Goal: Information Seeking & Learning: Learn about a topic

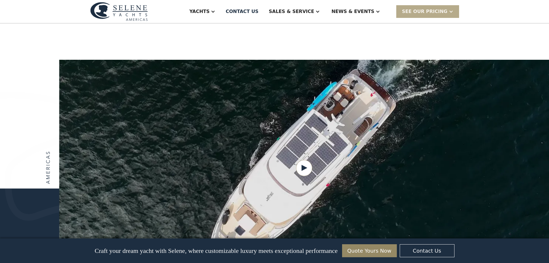
scroll to position [663, 0]
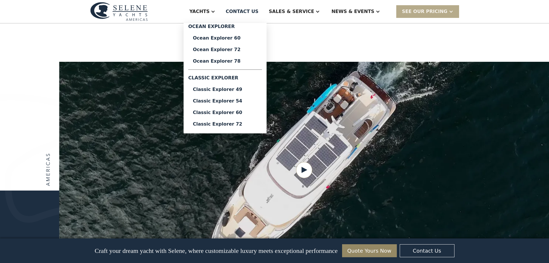
click at [221, 9] on div "Yachts" at bounding box center [202, 11] width 37 height 23
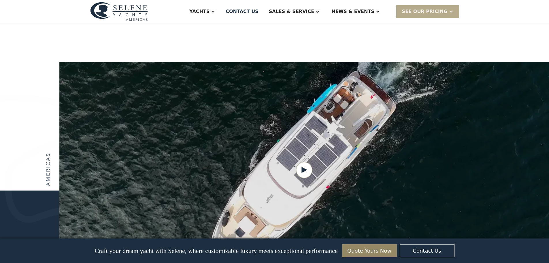
click at [215, 10] on div at bounding box center [213, 11] width 5 height 5
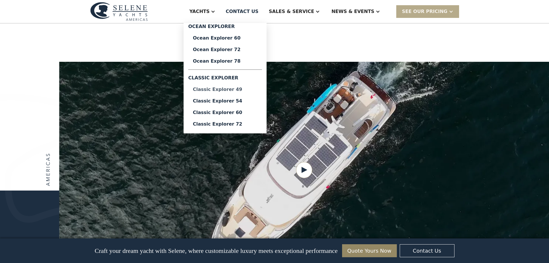
click at [237, 88] on div "Classic Explorer 49" at bounding box center [225, 89] width 65 height 5
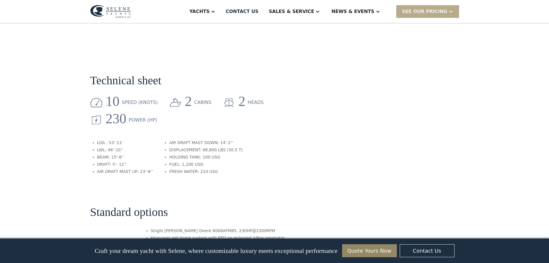
scroll to position [634, 0]
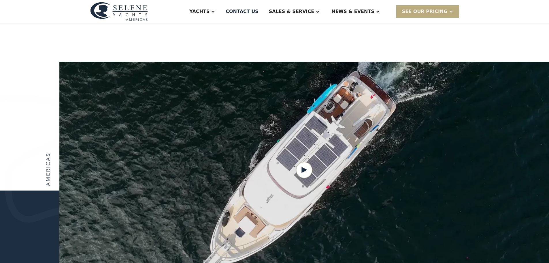
click at [429, 11] on div "SEE Our Pricing" at bounding box center [425, 11] width 46 height 7
click at [431, 23] on link "Get a PASSCODE" at bounding box center [435, 24] width 78 height 13
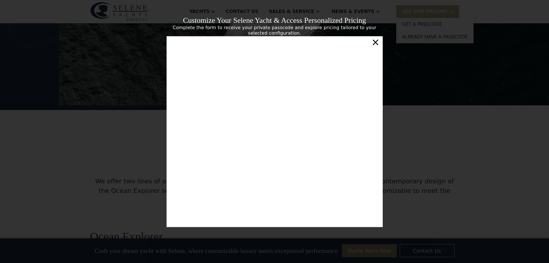
scroll to position [836, 0]
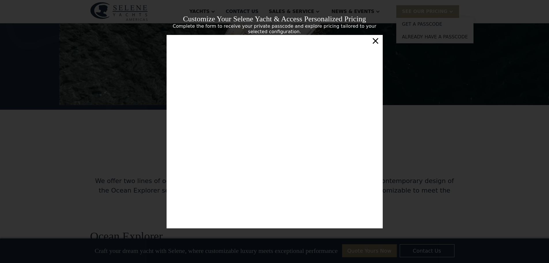
click at [376, 44] on div "×" at bounding box center [375, 41] width 8 height 12
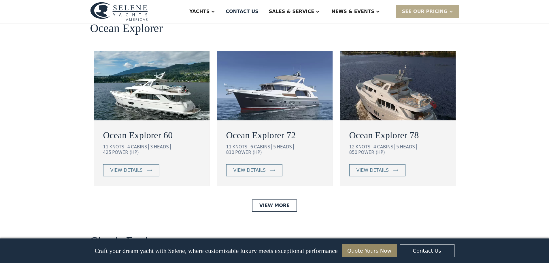
scroll to position [1067, 0]
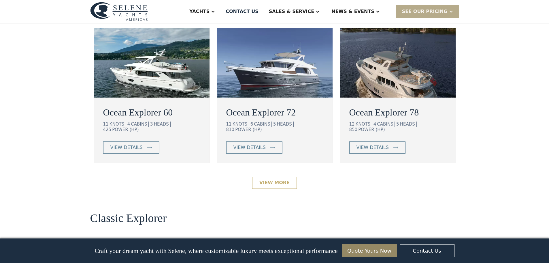
click at [279, 176] on link "View More" at bounding box center [274, 182] width 45 height 12
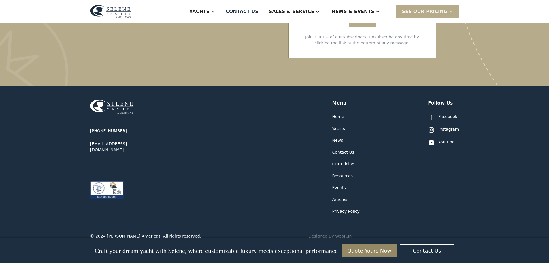
scroll to position [1227, 0]
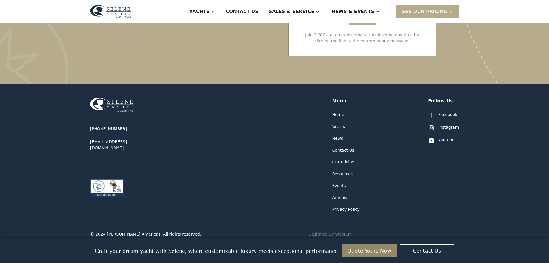
click at [345, 159] on div "Our Pricing" at bounding box center [343, 162] width 22 height 6
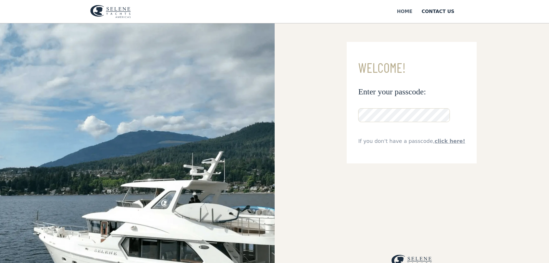
click at [412, 12] on div "Home" at bounding box center [405, 11] width 16 height 7
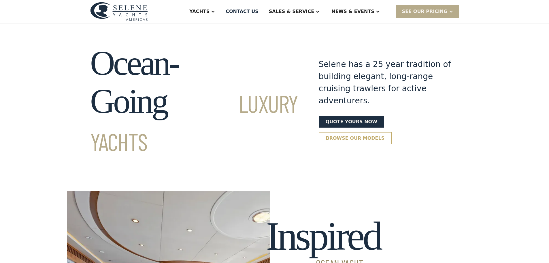
click at [392, 132] on link "Browse our models" at bounding box center [355, 138] width 73 height 12
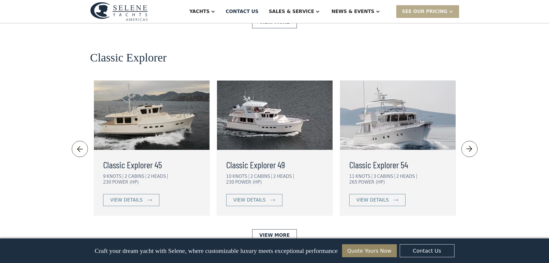
scroll to position [1261, 0]
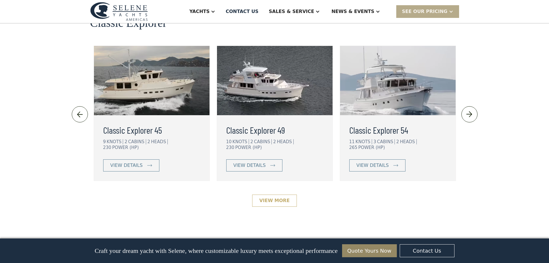
click at [275, 194] on link "View More" at bounding box center [274, 200] width 45 height 12
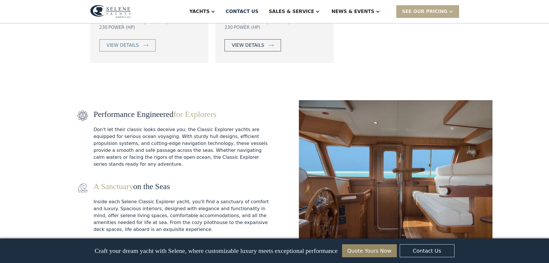
scroll to position [490, 0]
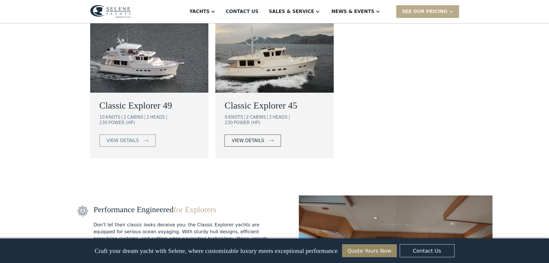
click at [253, 137] on div "view details" at bounding box center [248, 140] width 32 height 7
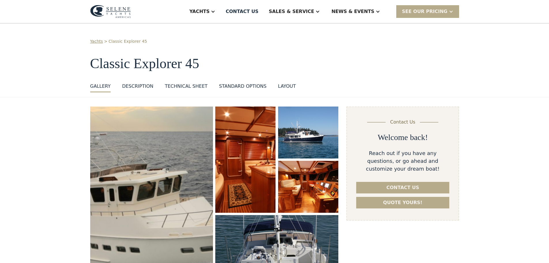
click at [149, 184] on img "open lightbox" at bounding box center [151, 202] width 131 height 202
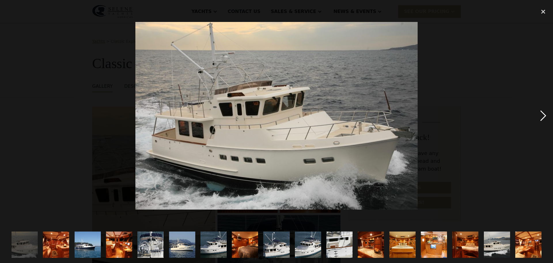
click at [541, 115] on div "next image" at bounding box center [544, 115] width 20 height 221
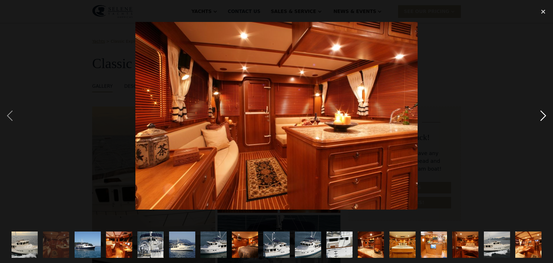
click at [541, 115] on div "next image" at bounding box center [544, 115] width 20 height 221
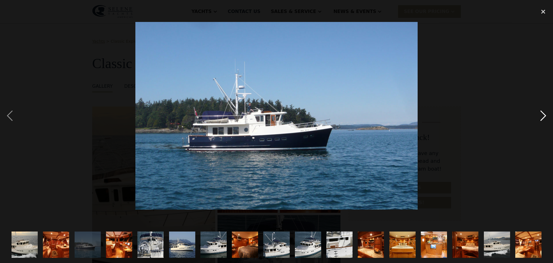
click at [541, 115] on div "next image" at bounding box center [544, 115] width 20 height 221
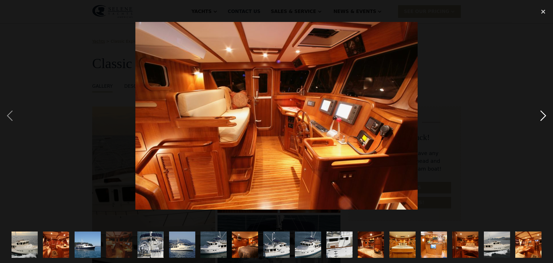
click at [541, 115] on div "next image" at bounding box center [544, 115] width 20 height 221
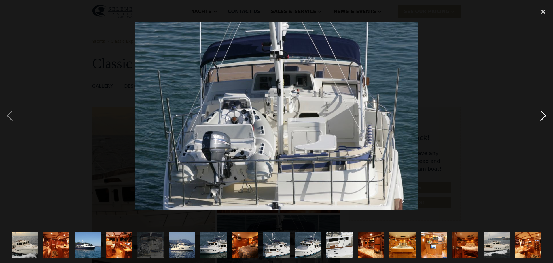
click at [541, 115] on div "next image" at bounding box center [544, 115] width 20 height 221
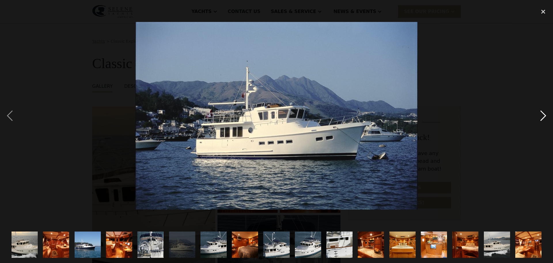
click at [541, 115] on div "next image" at bounding box center [544, 115] width 20 height 221
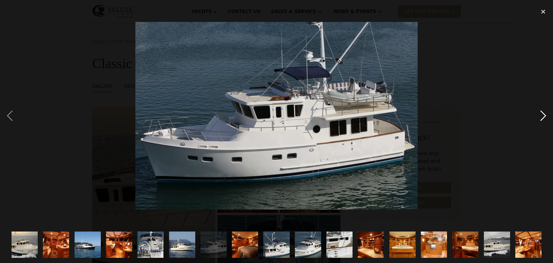
click at [541, 115] on div "next image" at bounding box center [544, 115] width 20 height 221
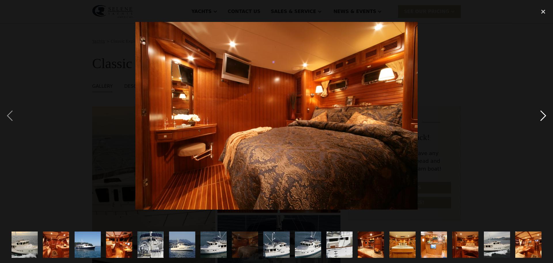
click at [541, 115] on div "next image" at bounding box center [544, 115] width 20 height 221
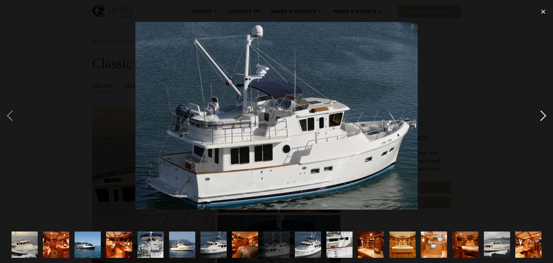
click at [541, 115] on div "next image" at bounding box center [544, 115] width 20 height 221
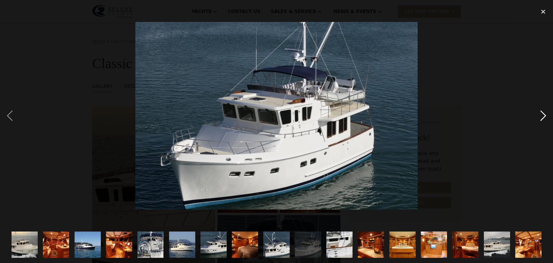
click at [541, 115] on div "next image" at bounding box center [544, 115] width 20 height 221
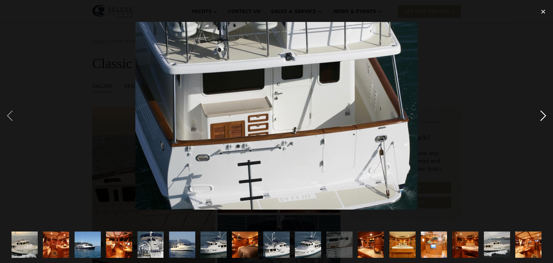
click at [541, 115] on div "next image" at bounding box center [544, 115] width 20 height 221
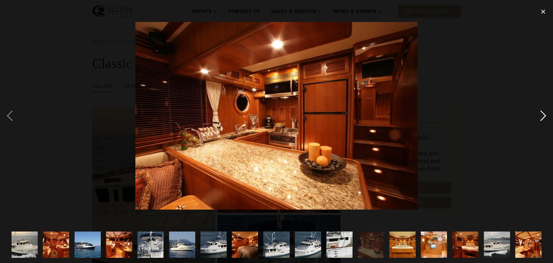
click at [541, 115] on div "next image" at bounding box center [544, 115] width 20 height 221
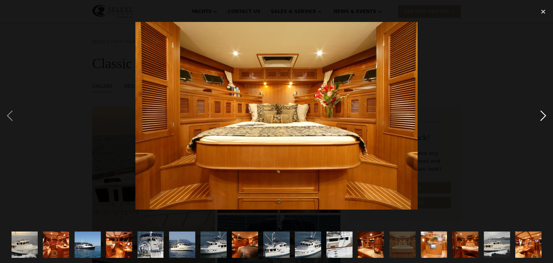
click at [541, 115] on div "next image" at bounding box center [544, 115] width 20 height 221
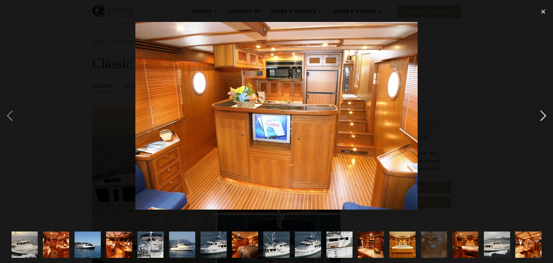
click at [541, 115] on div "next image" at bounding box center [544, 115] width 20 height 221
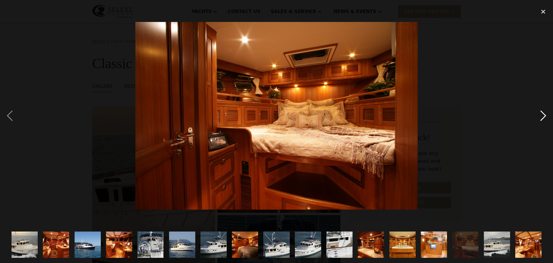
click at [541, 115] on div "next image" at bounding box center [544, 115] width 20 height 221
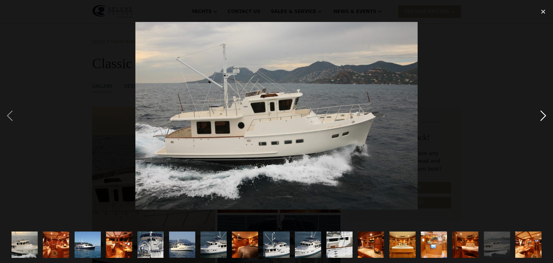
click at [541, 115] on div "next image" at bounding box center [544, 115] width 20 height 221
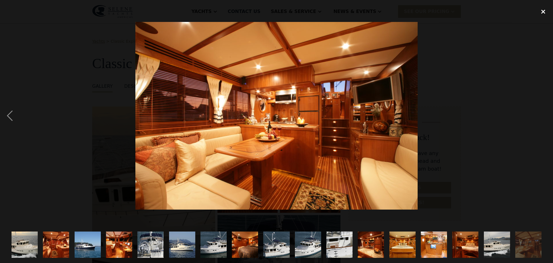
click at [542, 11] on div "close lightbox" at bounding box center [544, 11] width 20 height 13
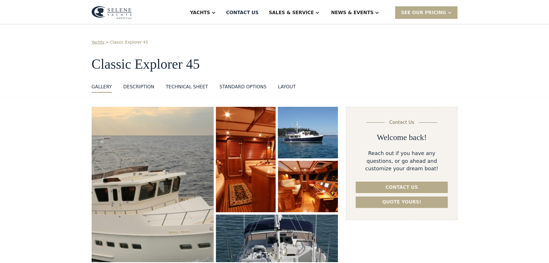
scroll to position [34, 0]
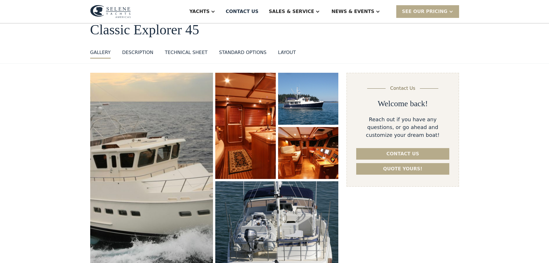
click at [138, 53] on div "DESCRIPTION" at bounding box center [137, 52] width 31 height 7
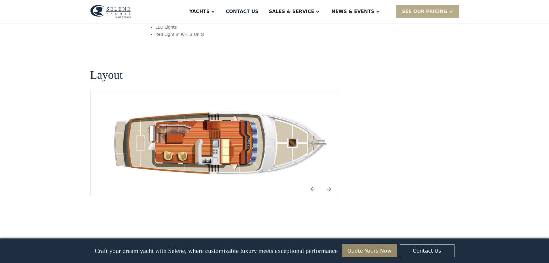
scroll to position [786, 0]
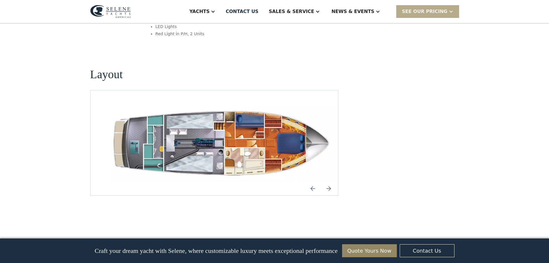
click at [223, 116] on img "open lightbox" at bounding box center [223, 142] width 239 height 77
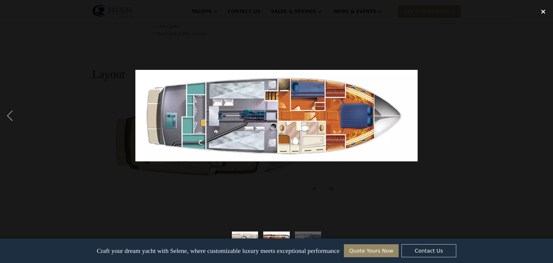
click at [544, 11] on div "close lightbox" at bounding box center [544, 11] width 20 height 13
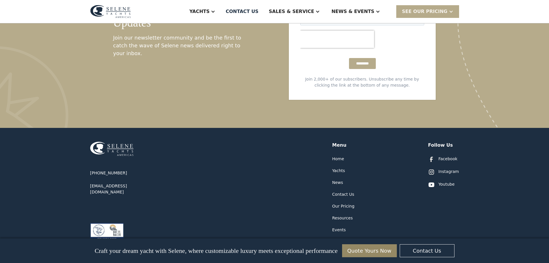
scroll to position [1362, 0]
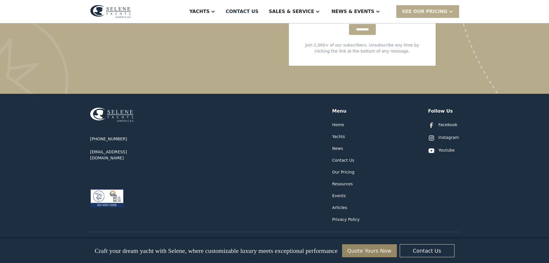
click at [347, 181] on div "Resources" at bounding box center [342, 184] width 21 height 6
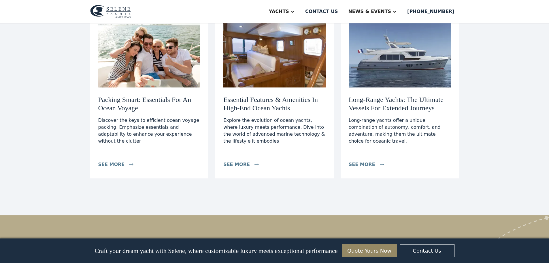
scroll to position [2421, 0]
